Goal: Navigation & Orientation: Find specific page/section

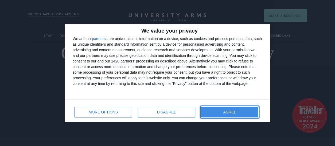
click at [243, 109] on button "AGREE" at bounding box center [229, 112] width 57 height 11
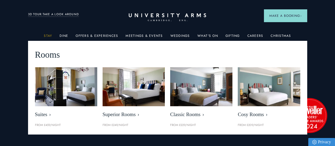
click at [49, 35] on link "Stay" at bounding box center [48, 37] width 8 height 7
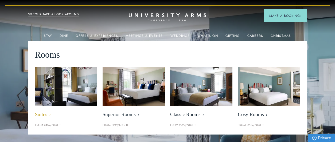
click at [72, 103] on img at bounding box center [66, 86] width 72 height 45
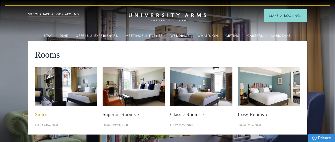
click at [40, 112] on span "Suites" at bounding box center [66, 115] width 62 height 6
click at [67, 97] on img at bounding box center [66, 86] width 72 height 45
click at [42, 113] on span "Suites" at bounding box center [66, 115] width 62 height 6
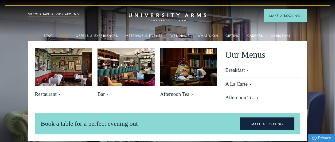
click at [63, 36] on link "Dine" at bounding box center [64, 37] width 9 height 7
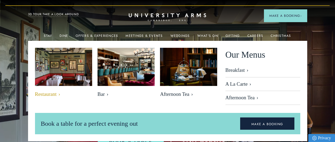
click at [65, 69] on img at bounding box center [63, 67] width 66 height 44
